Goal: Use online tool/utility: Utilize a website feature to perform a specific function

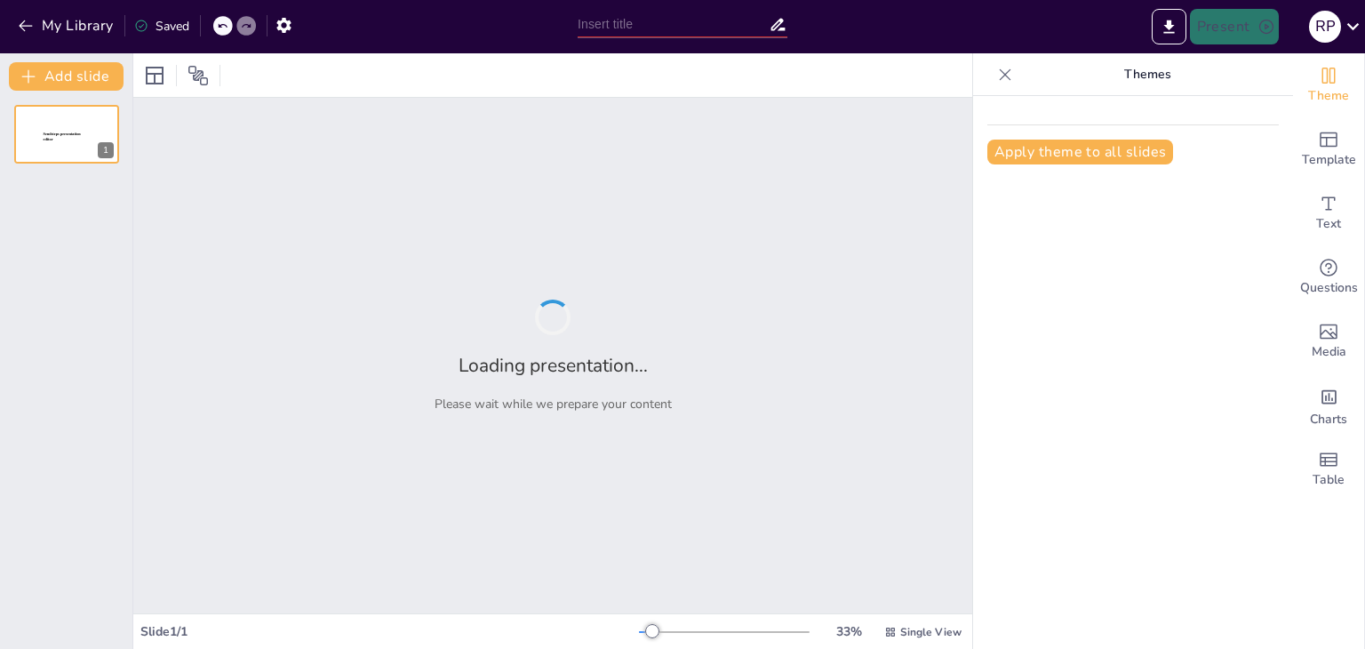
type input "Imported Mini proyecto.pptx"
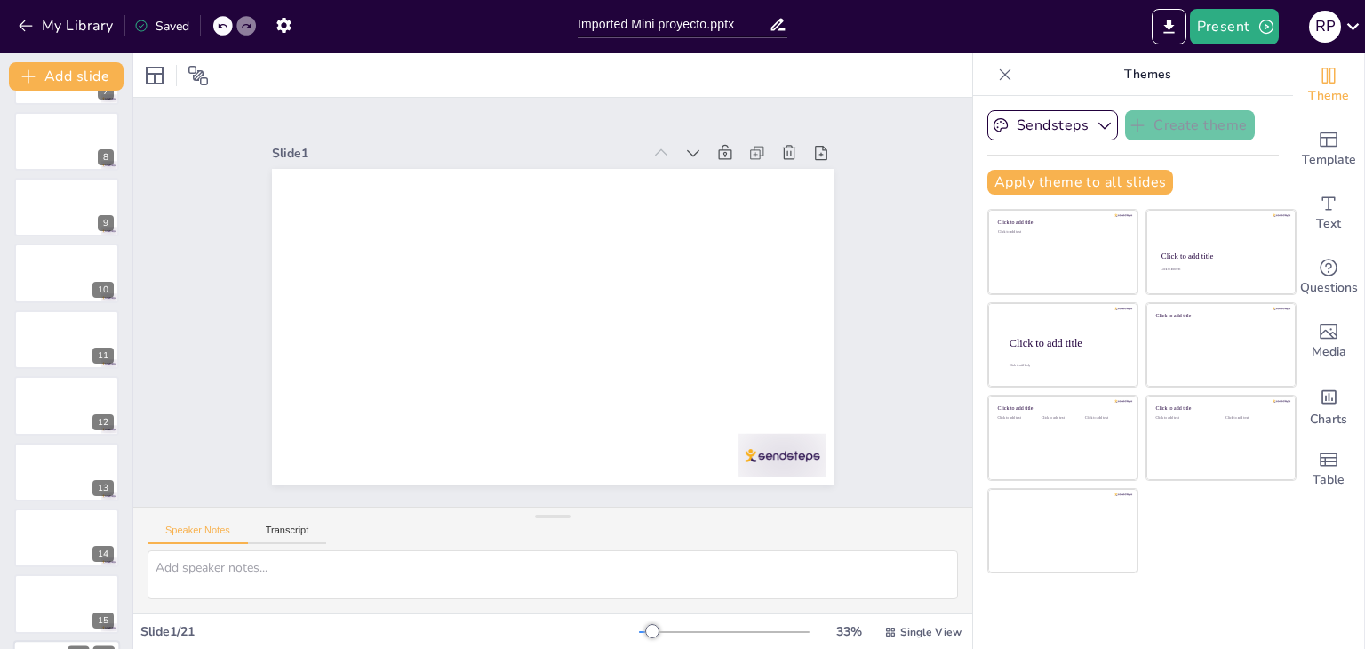
scroll to position [850, 0]
click at [290, 538] on button "Transcript" at bounding box center [287, 534] width 79 height 20
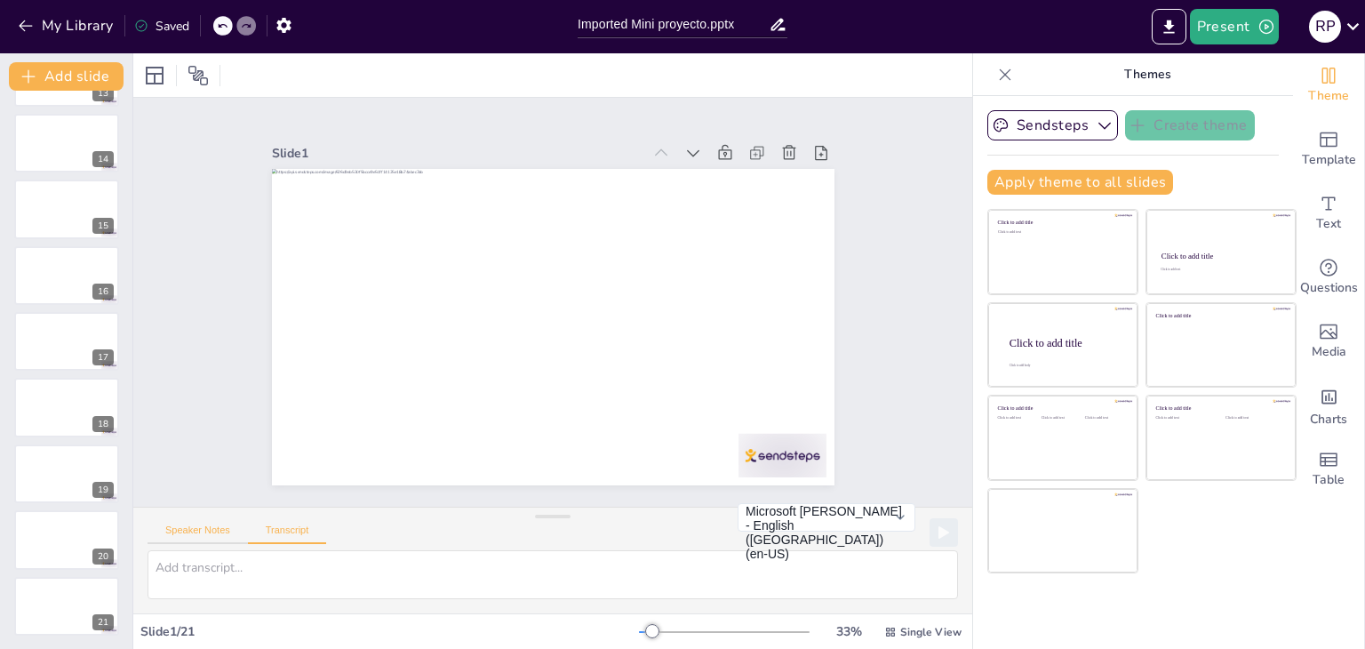
click at [192, 530] on button "Speaker Notes" at bounding box center [197, 534] width 100 height 20
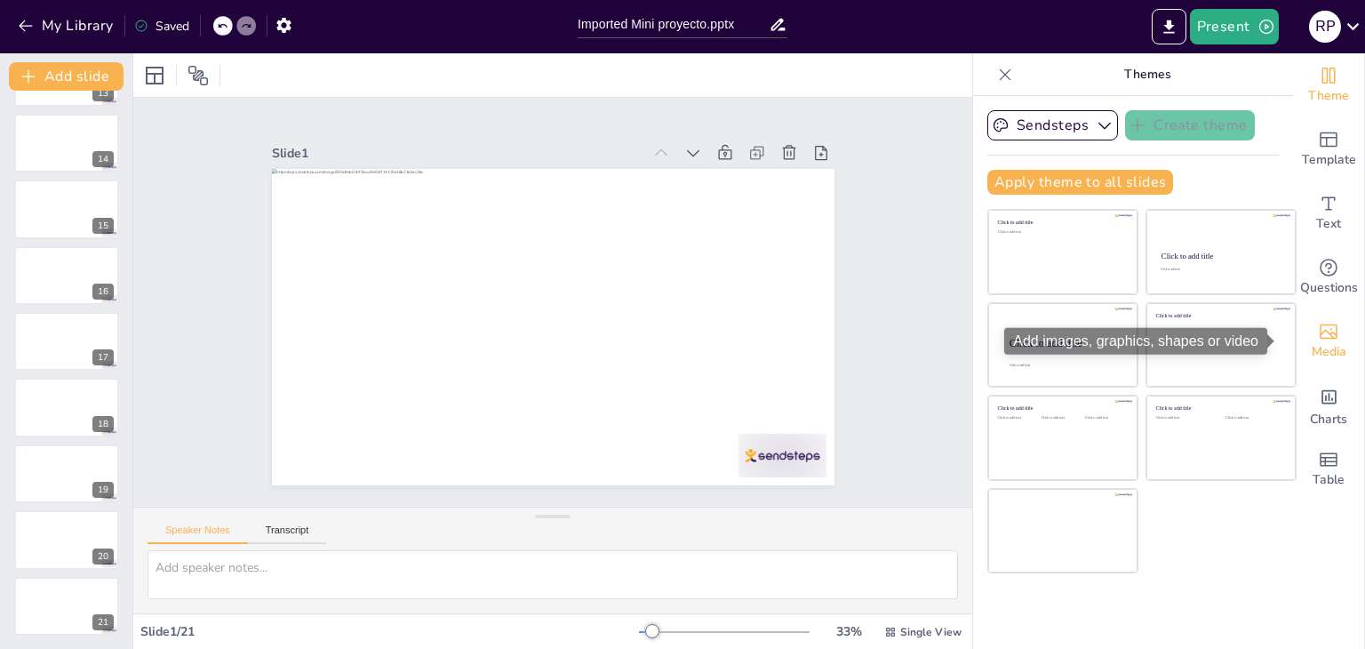
click at [1327, 334] on div "Media" at bounding box center [1328, 341] width 71 height 64
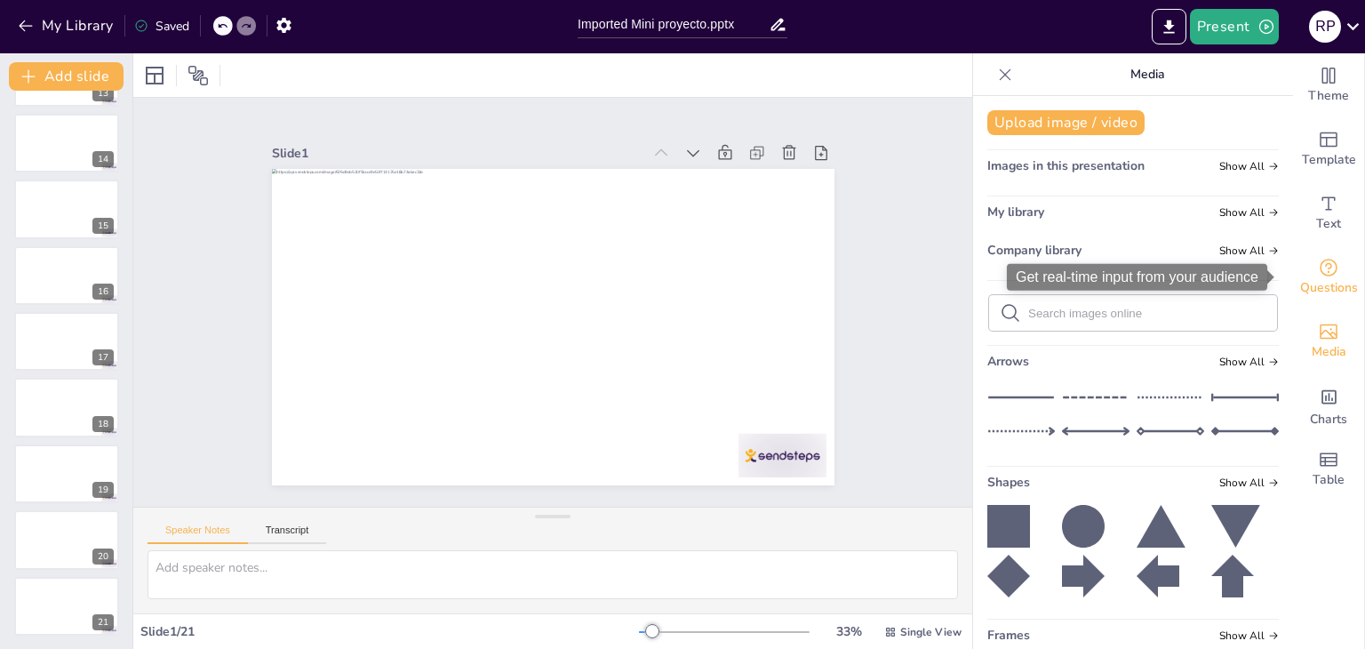
click at [1329, 289] on span "Questions" at bounding box center [1329, 288] width 58 height 20
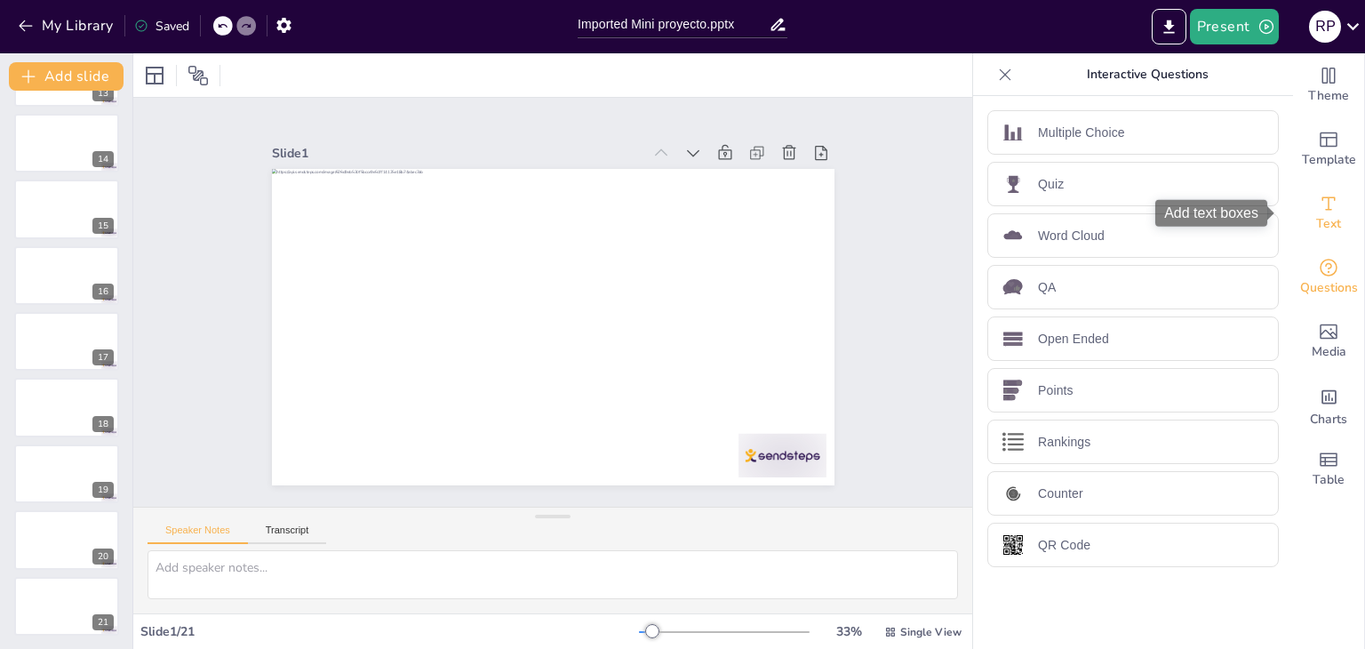
click at [1325, 221] on span "Text" at bounding box center [1328, 224] width 25 height 20
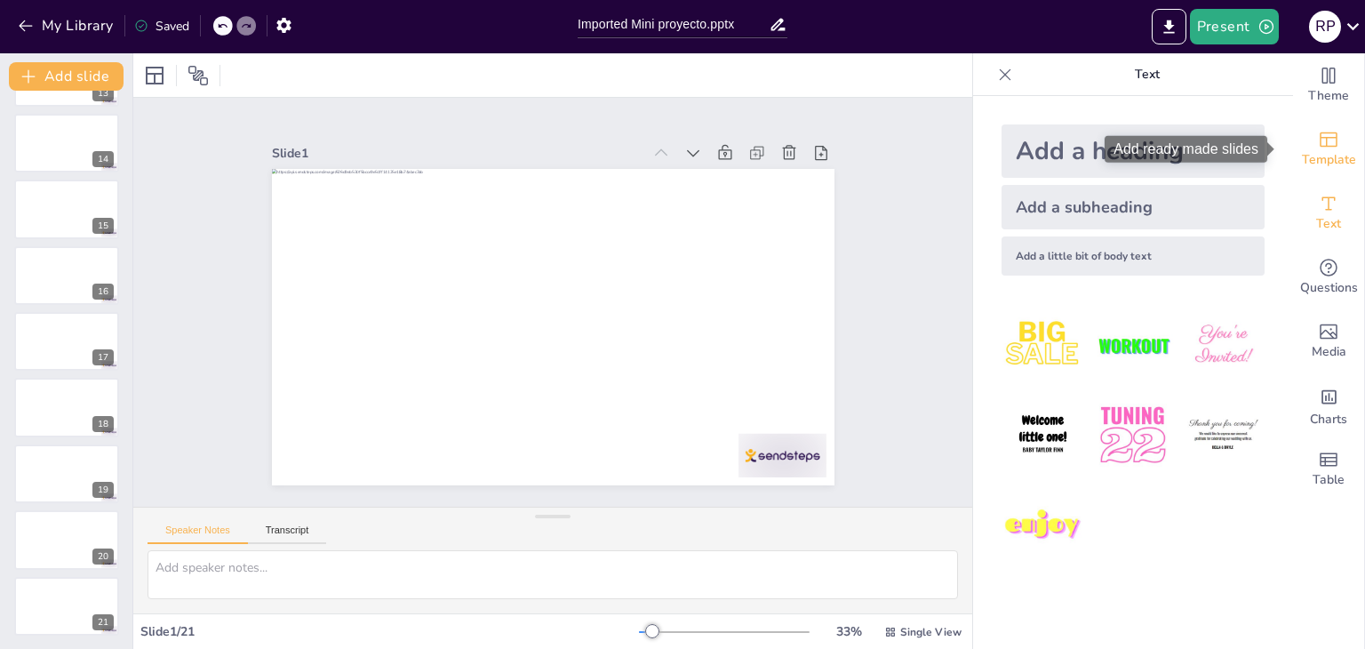
click at [1327, 151] on span "Template" at bounding box center [1329, 160] width 54 height 20
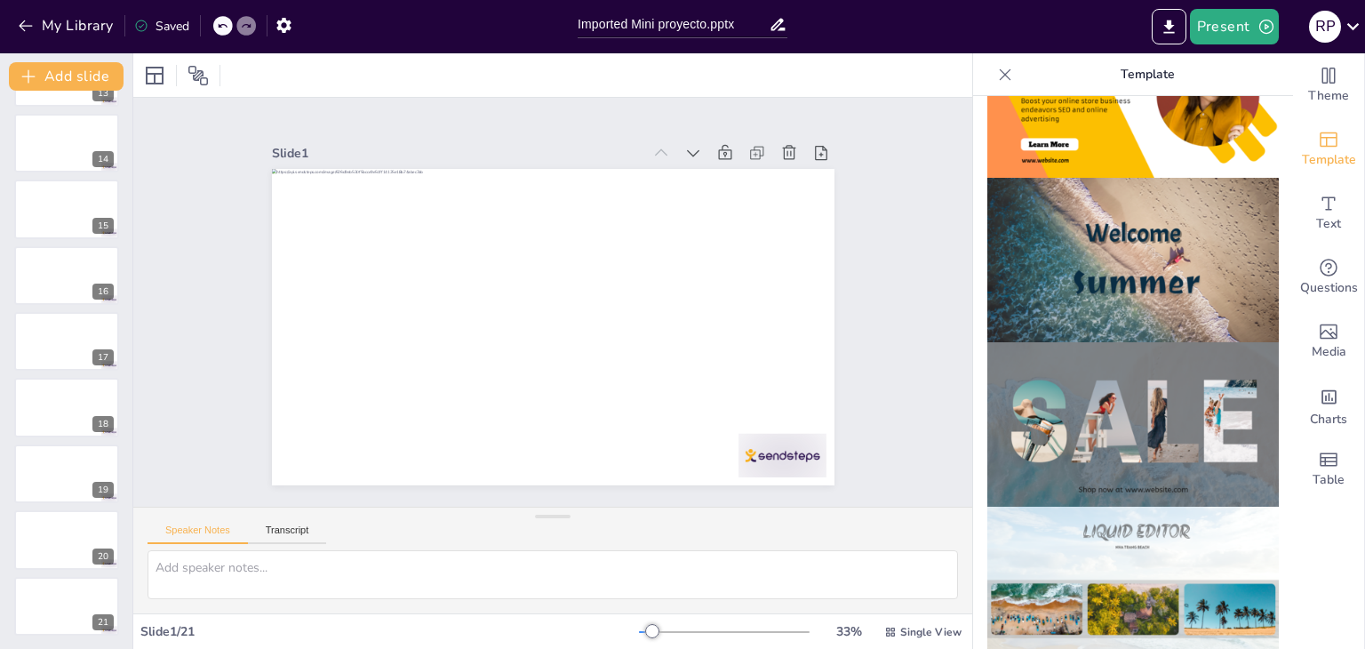
scroll to position [622, 0]
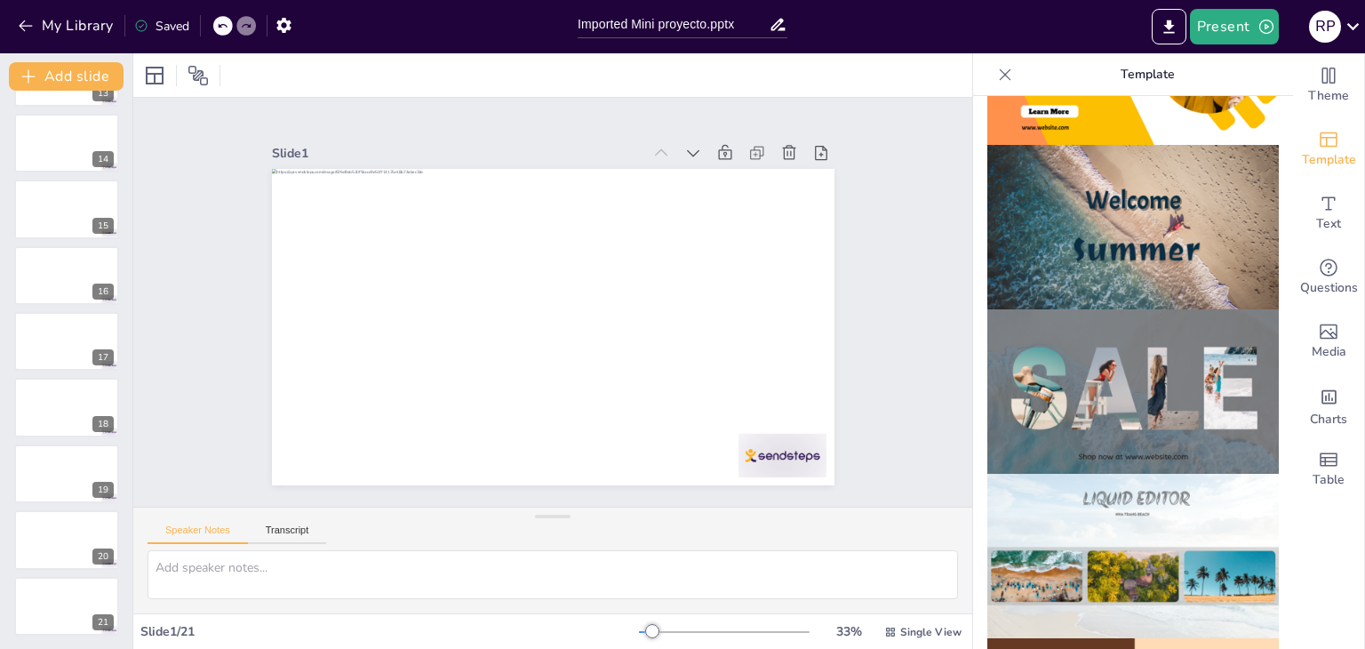
click at [1096, 244] on img at bounding box center [1132, 227] width 291 height 164
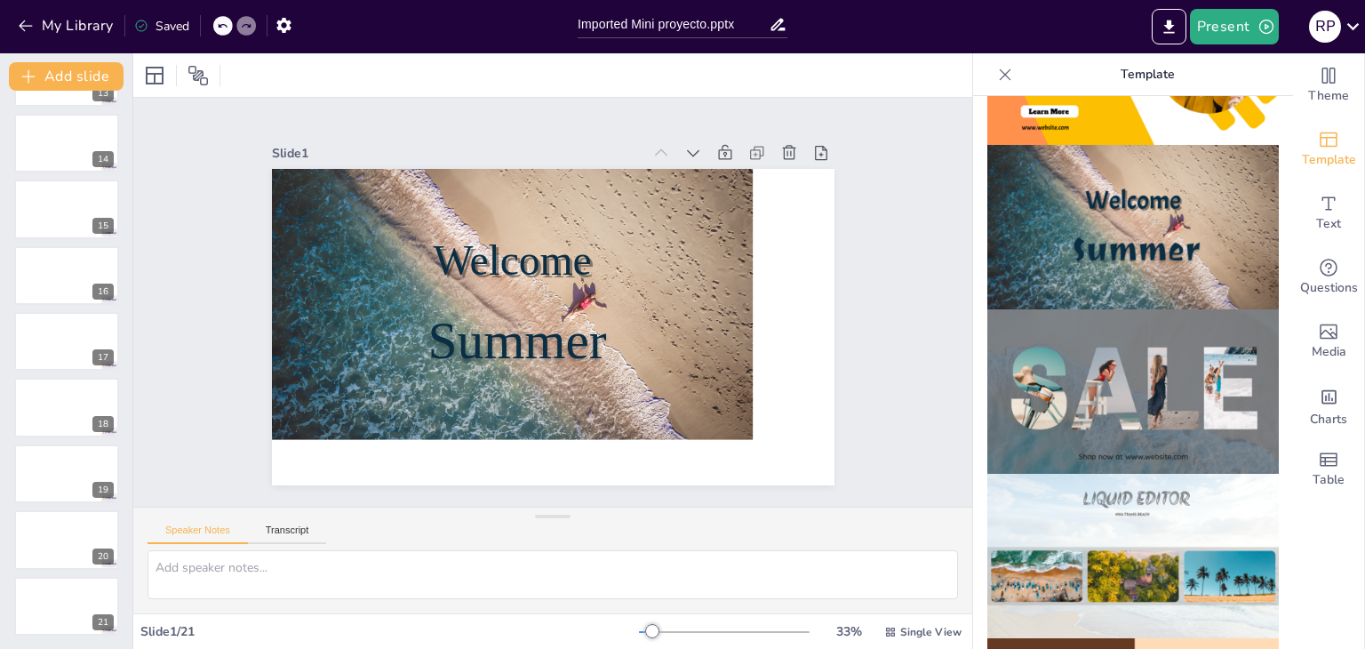
click at [896, 167] on div "Slide 1 Welcome Summer Slide 2 Slide 3 Slide 4 Slide 5 Slide 6 Slide 7 Slide 8 …" at bounding box center [553, 302] width 924 height 648
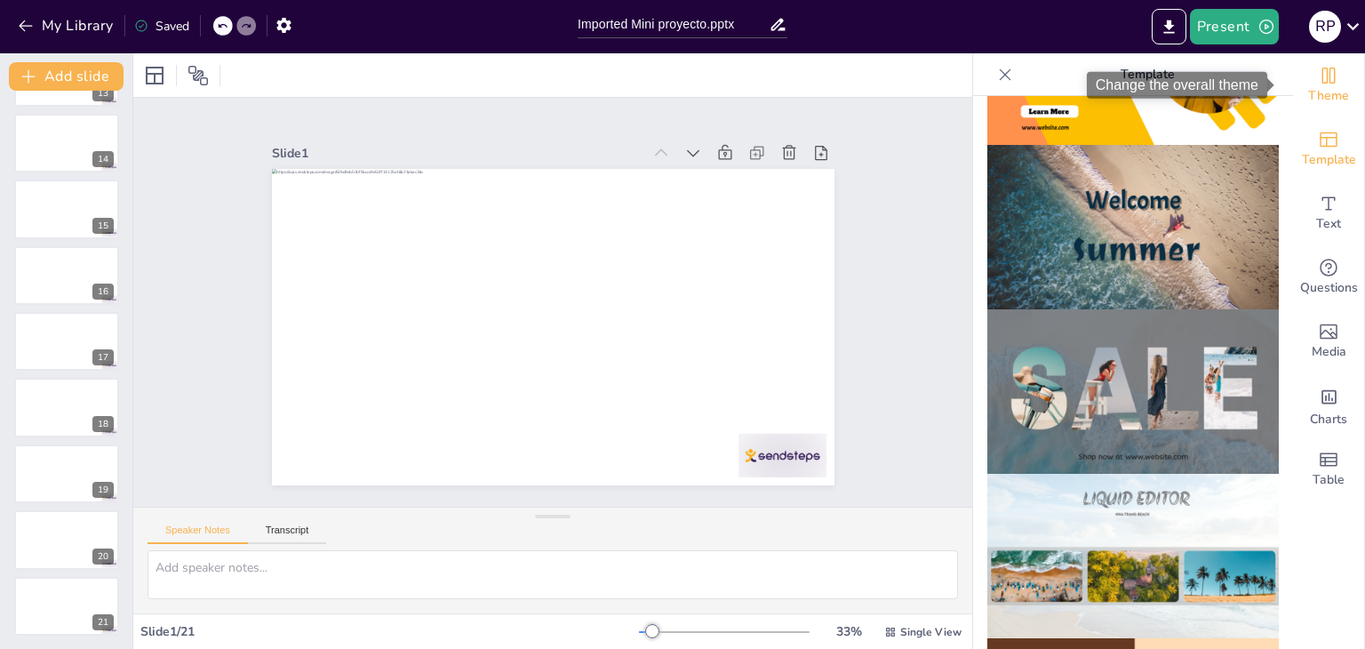
click at [1333, 86] on span "Theme" at bounding box center [1328, 96] width 41 height 20
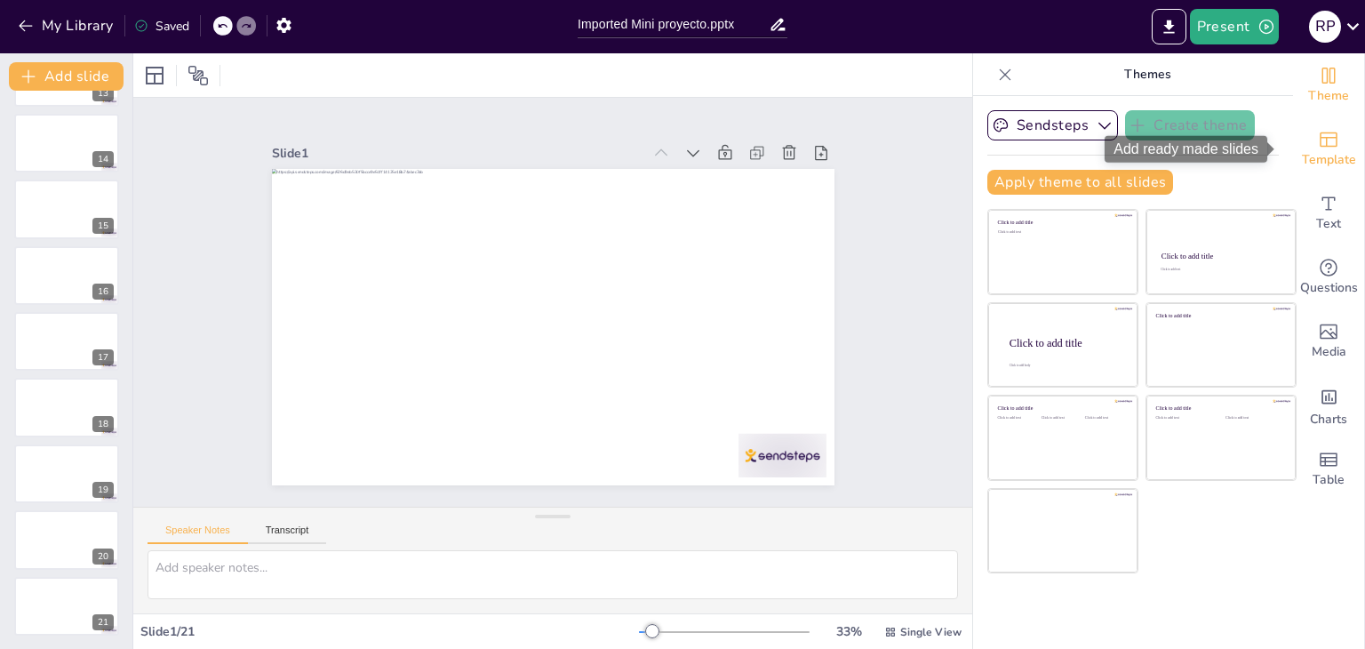
click at [1320, 163] on span "Template" at bounding box center [1329, 160] width 54 height 20
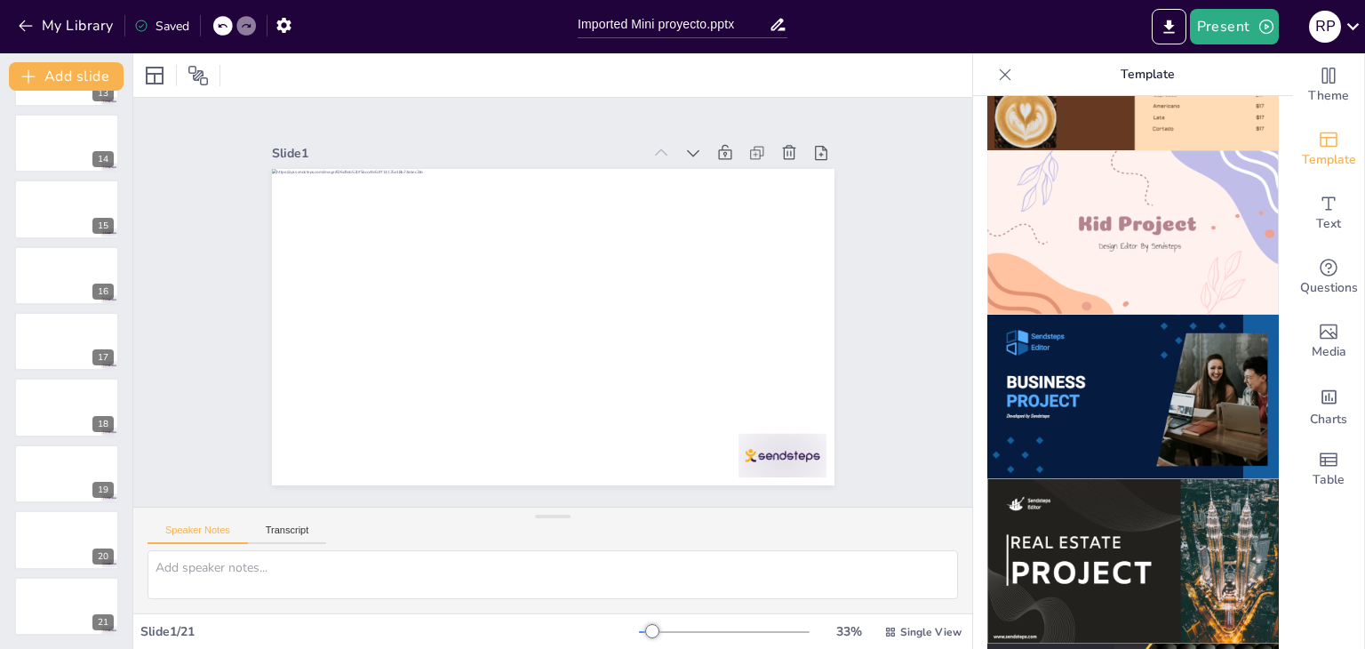
scroll to position [1155, 0]
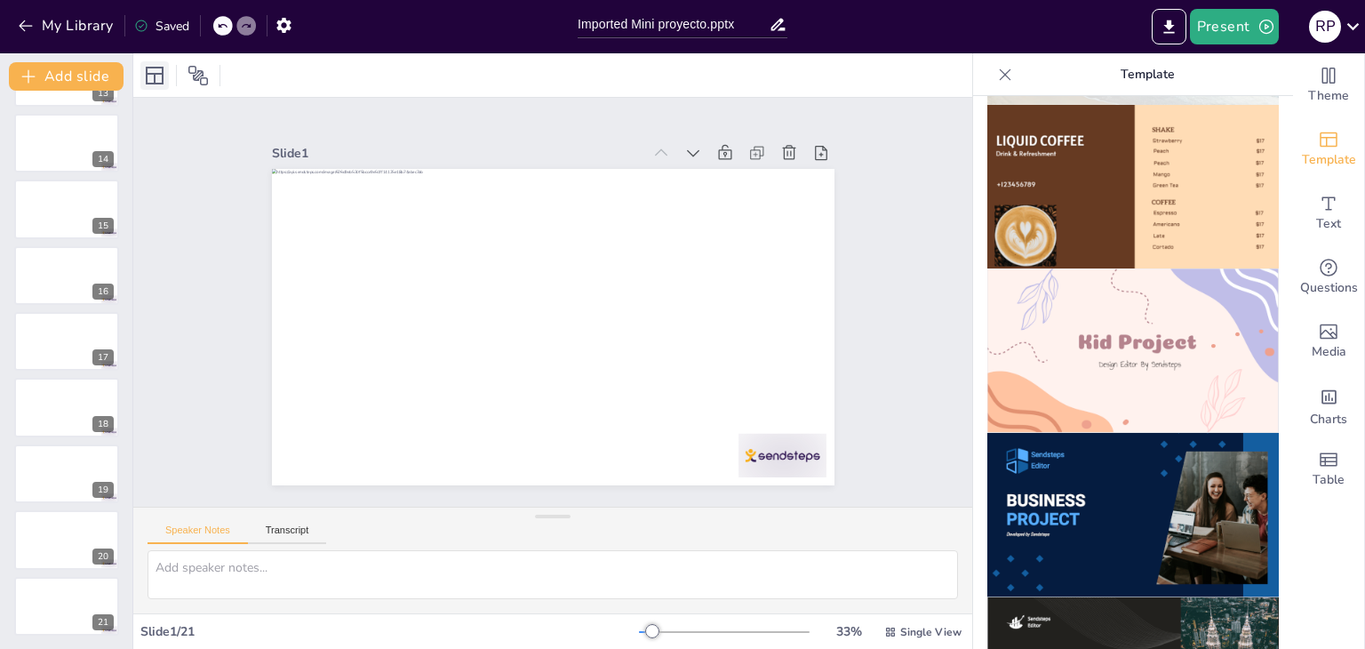
click at [161, 89] on div at bounding box center [154, 75] width 28 height 28
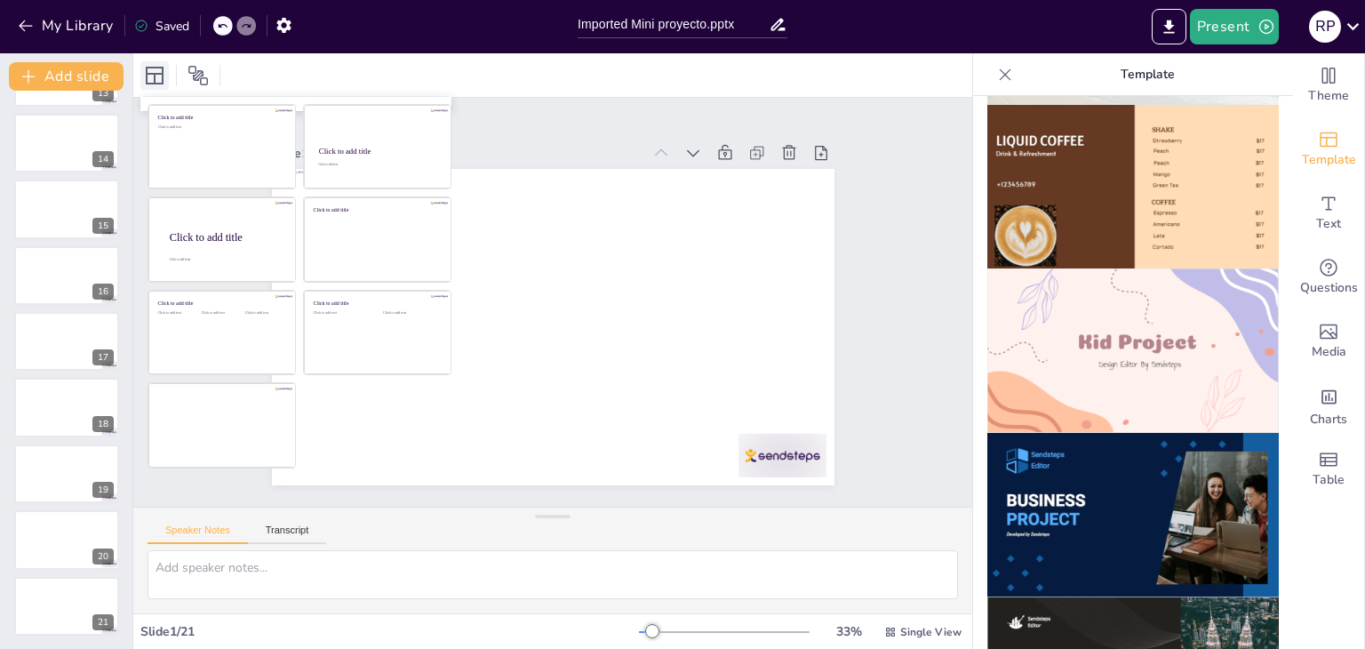
click at [161, 89] on div at bounding box center [154, 75] width 28 height 28
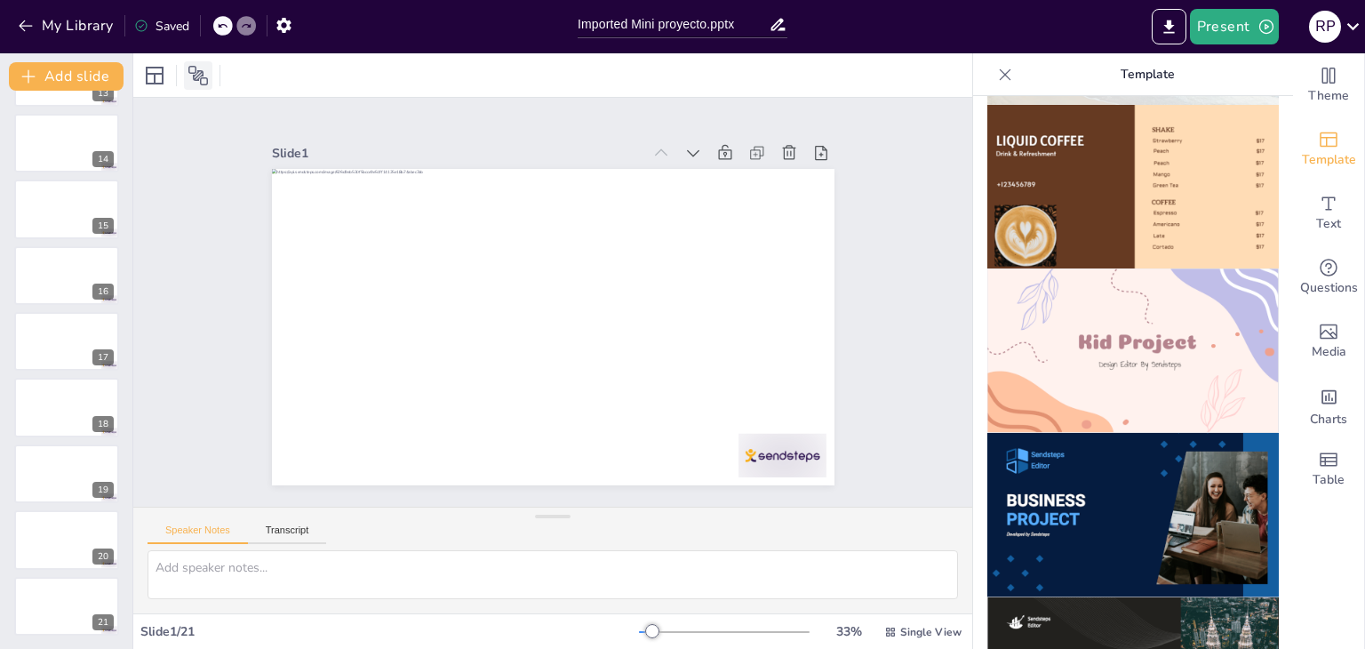
click at [202, 78] on icon at bounding box center [198, 76] width 20 height 20
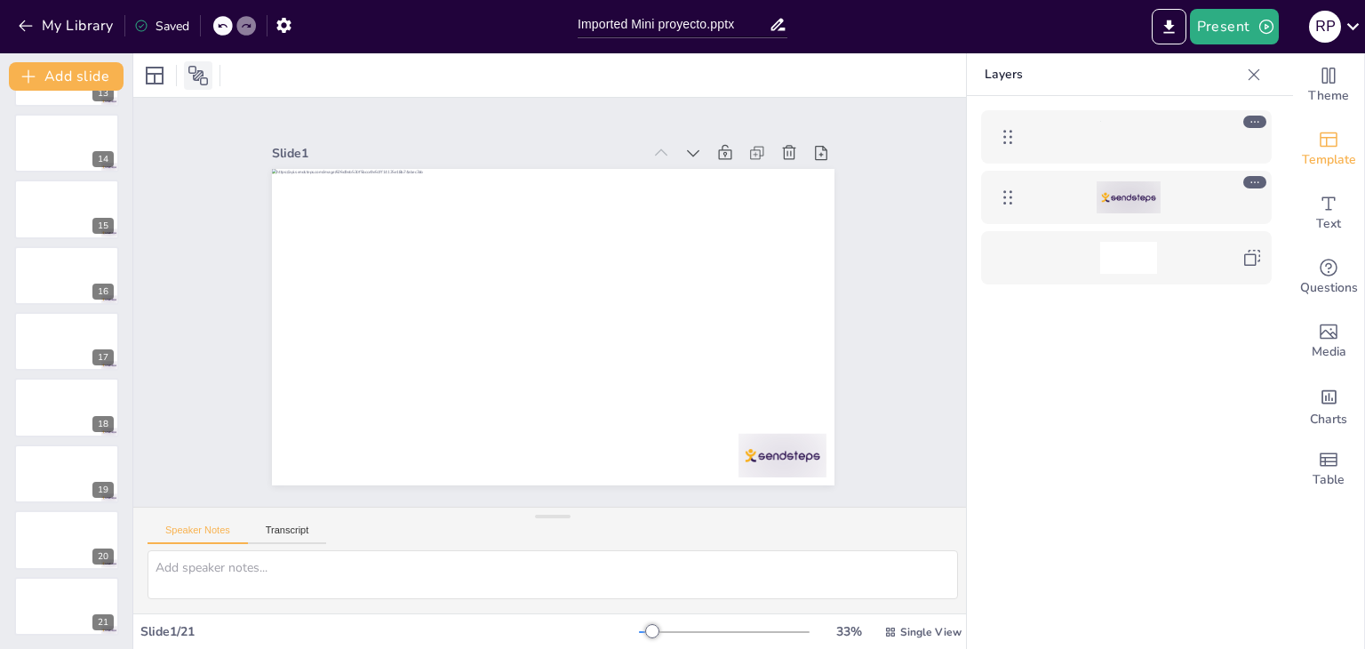
click at [202, 78] on icon at bounding box center [198, 76] width 20 height 20
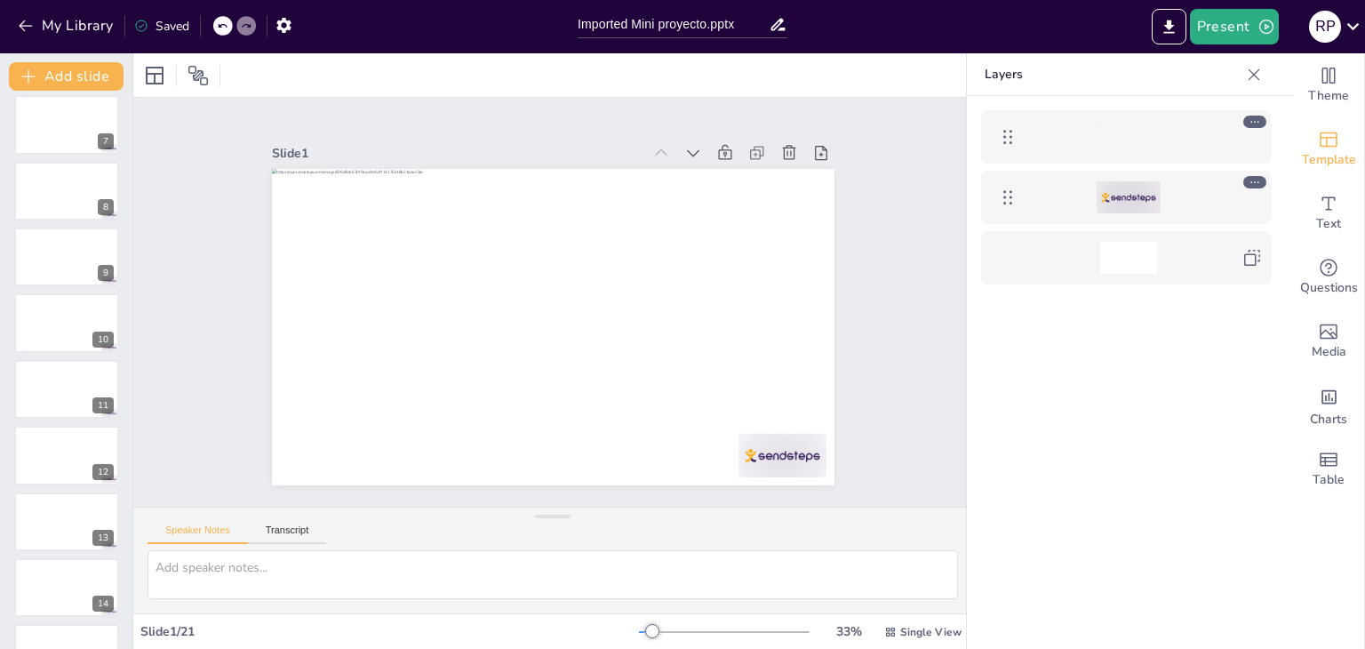
scroll to position [0, 0]
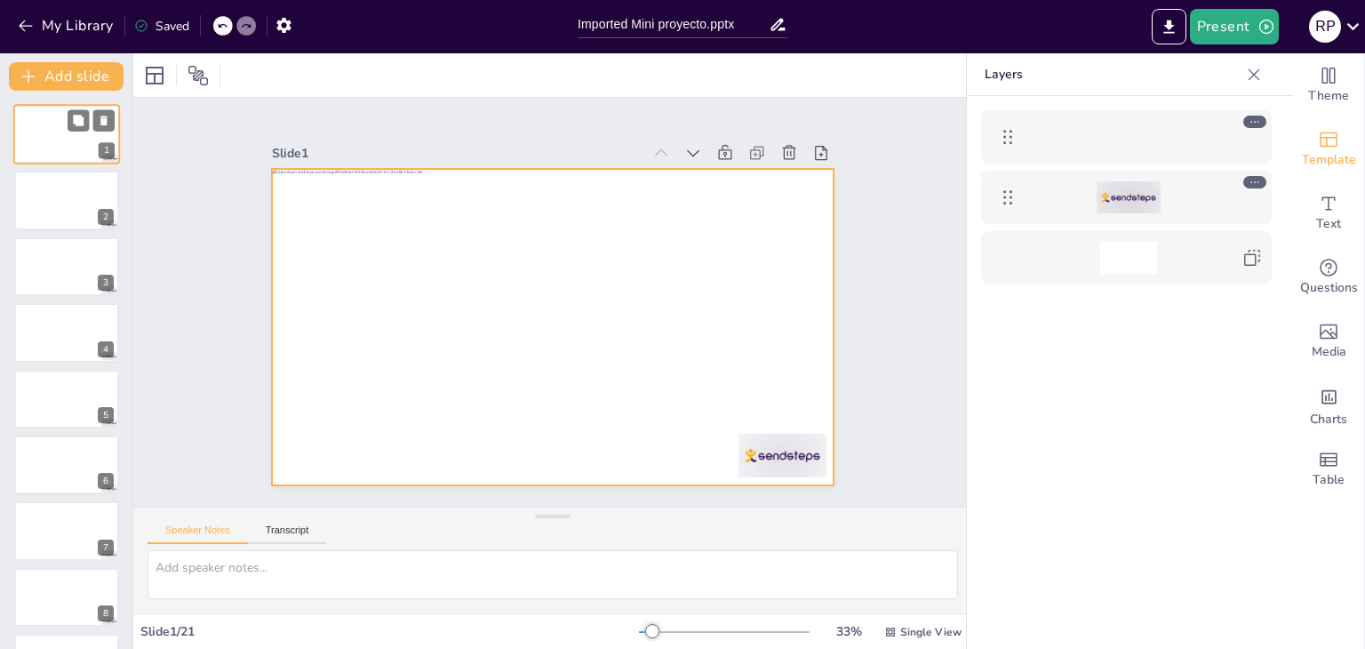
click at [46, 136] on div at bounding box center [66, 134] width 107 height 60
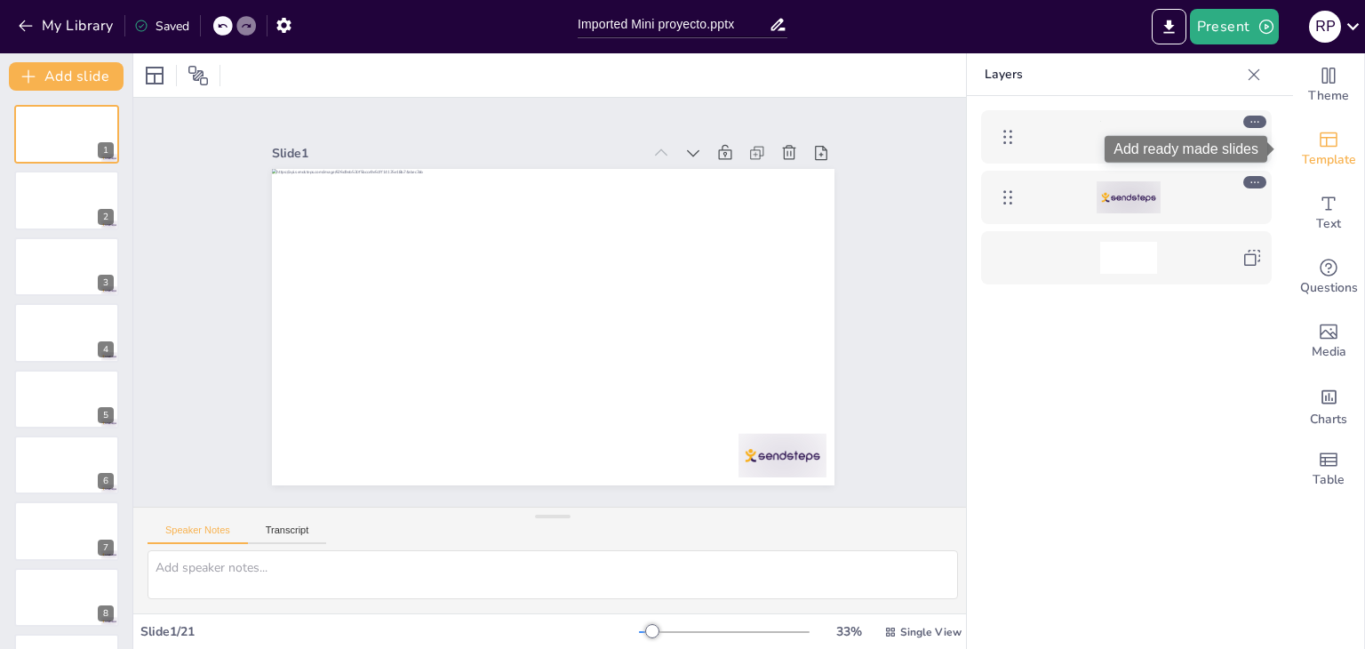
click at [1301, 144] on div "Template" at bounding box center [1328, 149] width 71 height 64
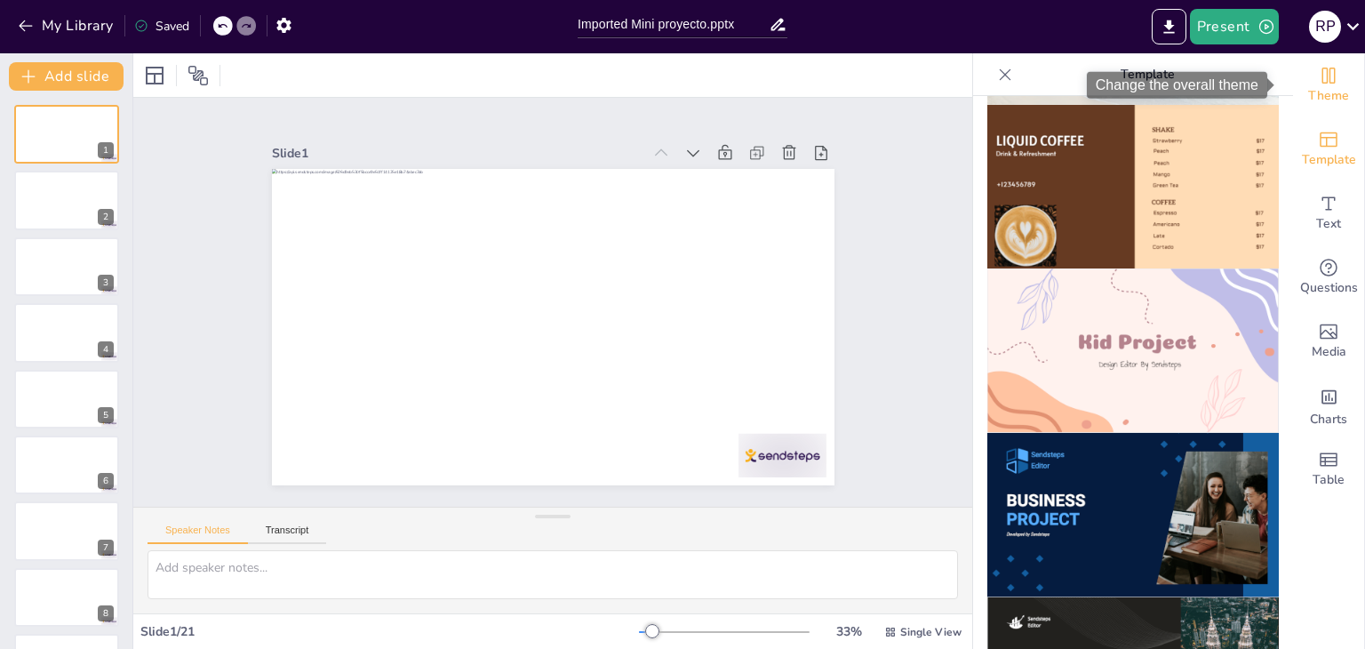
click at [1327, 92] on span "Theme" at bounding box center [1328, 96] width 41 height 20
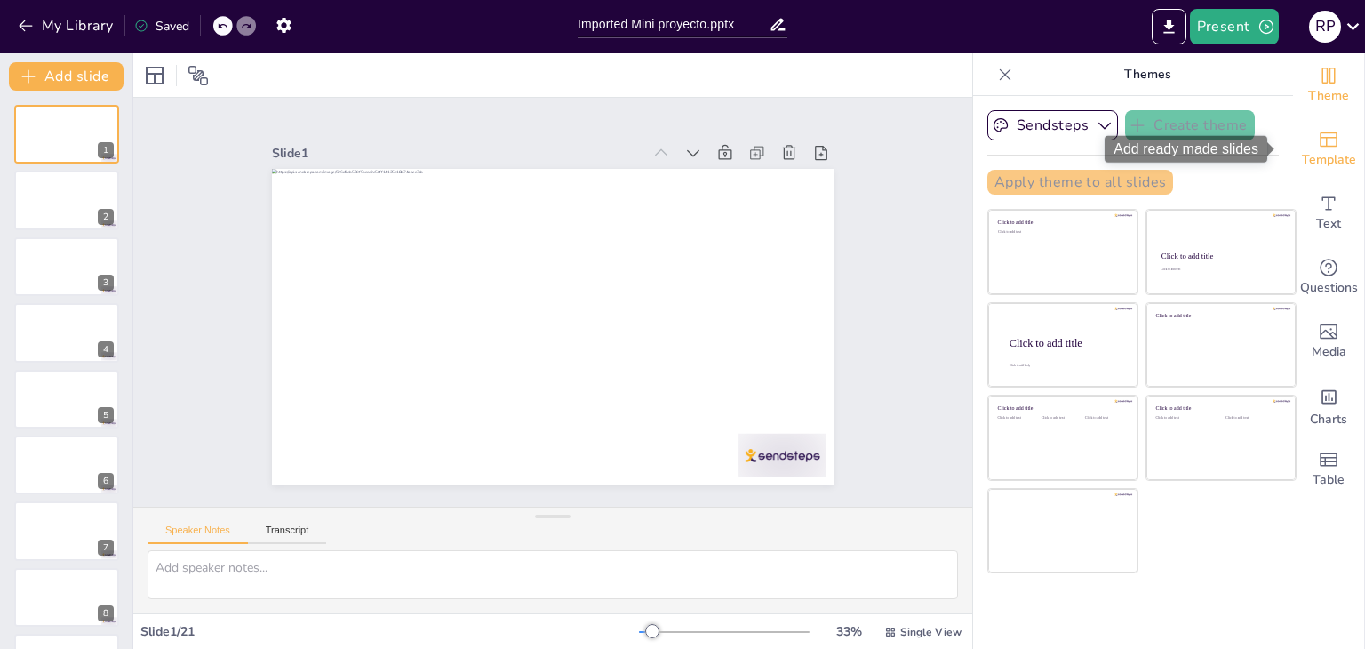
click at [1332, 138] on div "Template" at bounding box center [1328, 149] width 71 height 64
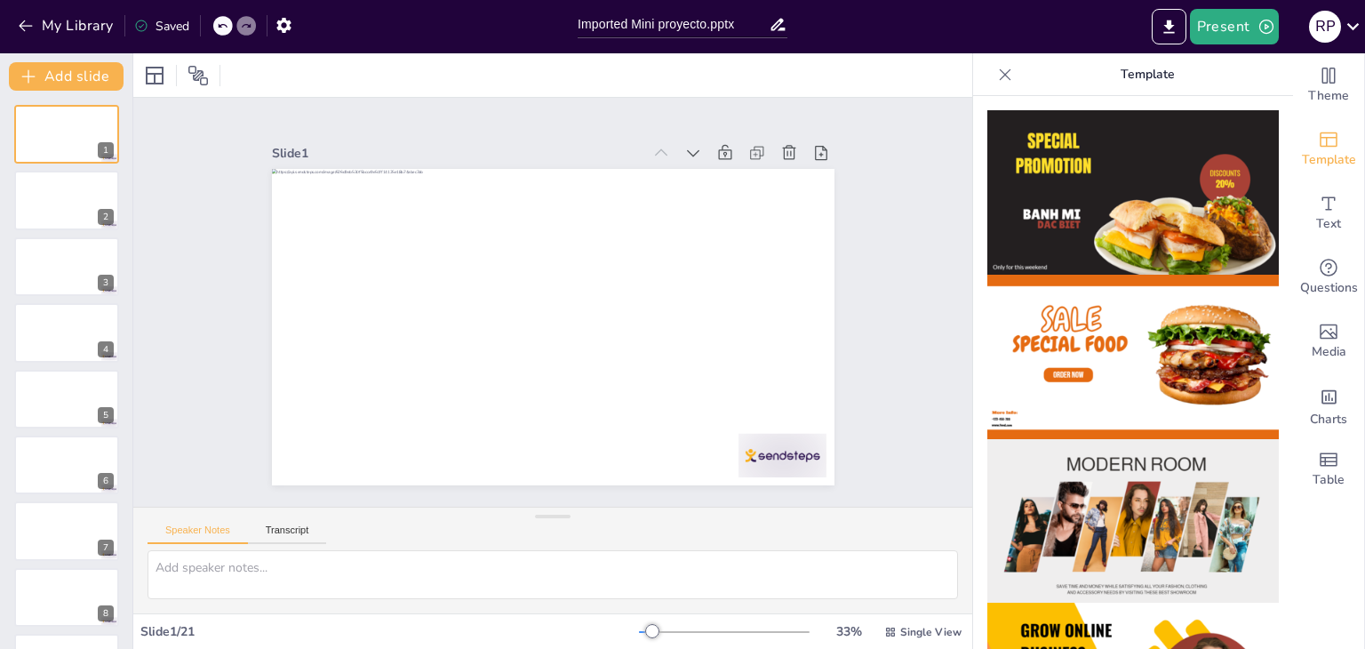
click at [996, 66] on icon at bounding box center [1005, 75] width 18 height 18
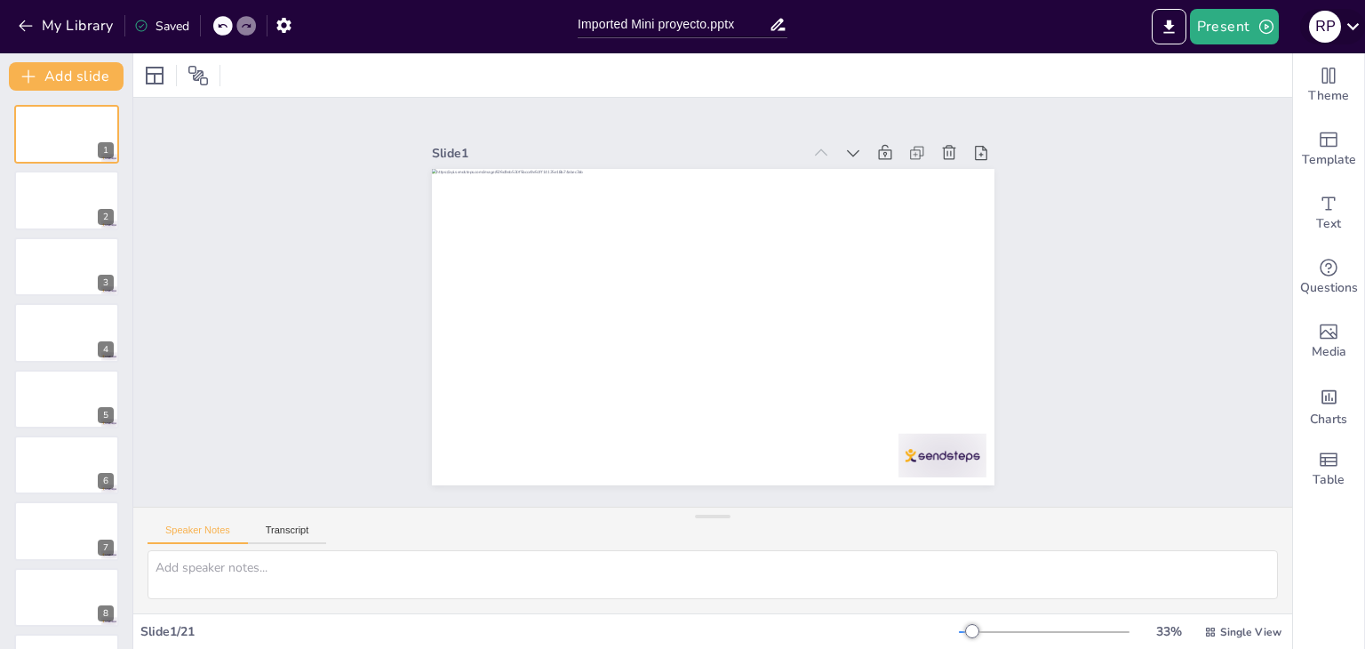
click at [1349, 33] on icon at bounding box center [1353, 26] width 24 height 24
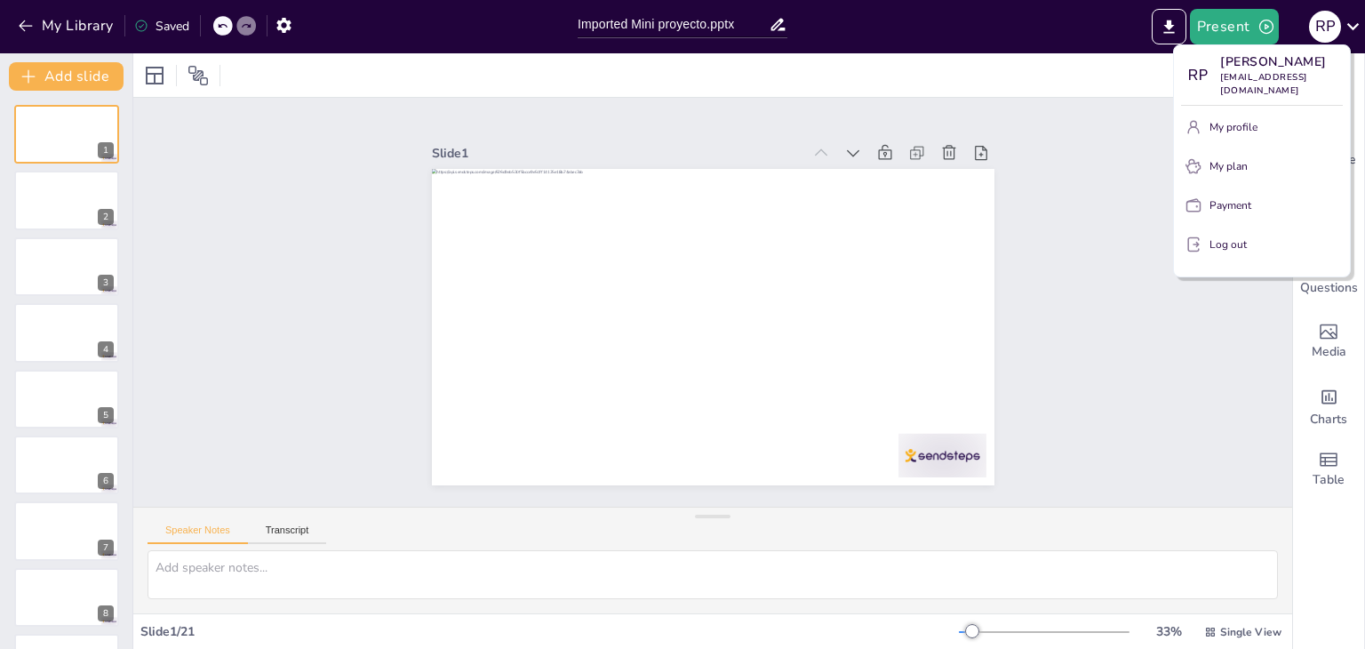
drag, startPoint x: 1349, startPoint y: 33, endPoint x: 1272, endPoint y: 67, distance: 83.5
click at [1349, 34] on div at bounding box center [682, 324] width 1365 height 649
